Goal: Task Accomplishment & Management: Use online tool/utility

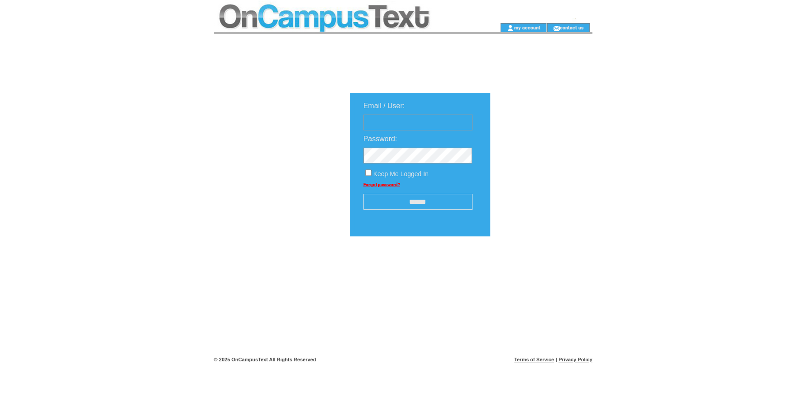
type input "**********"
click at [414, 200] on input "******" at bounding box center [417, 202] width 109 height 16
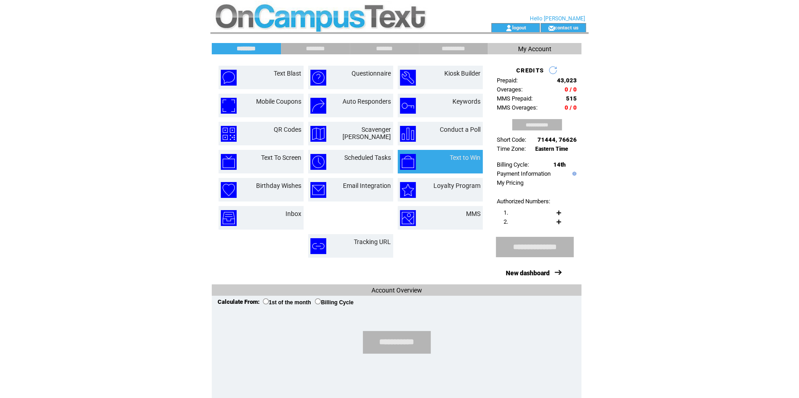
click at [442, 162] on td "Text to Win" at bounding box center [455, 162] width 51 height 16
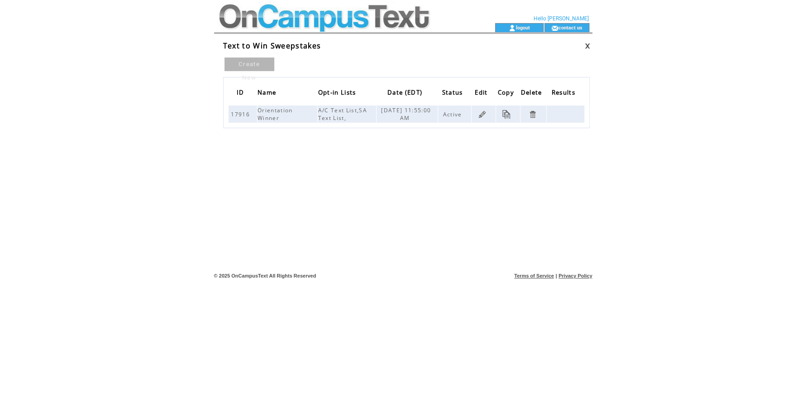
click at [681, 3] on html "**********" at bounding box center [403, 199] width 806 height 398
